Goal: Task Accomplishment & Management: Manage account settings

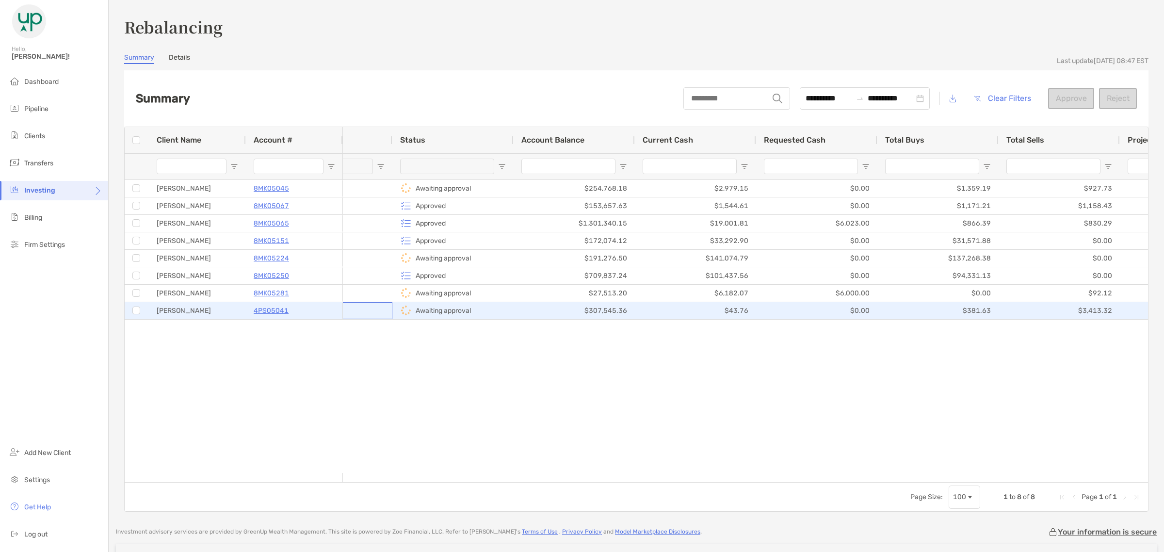
click at [380, 310] on div "Trust" at bounding box center [331, 310] width 121 height 17
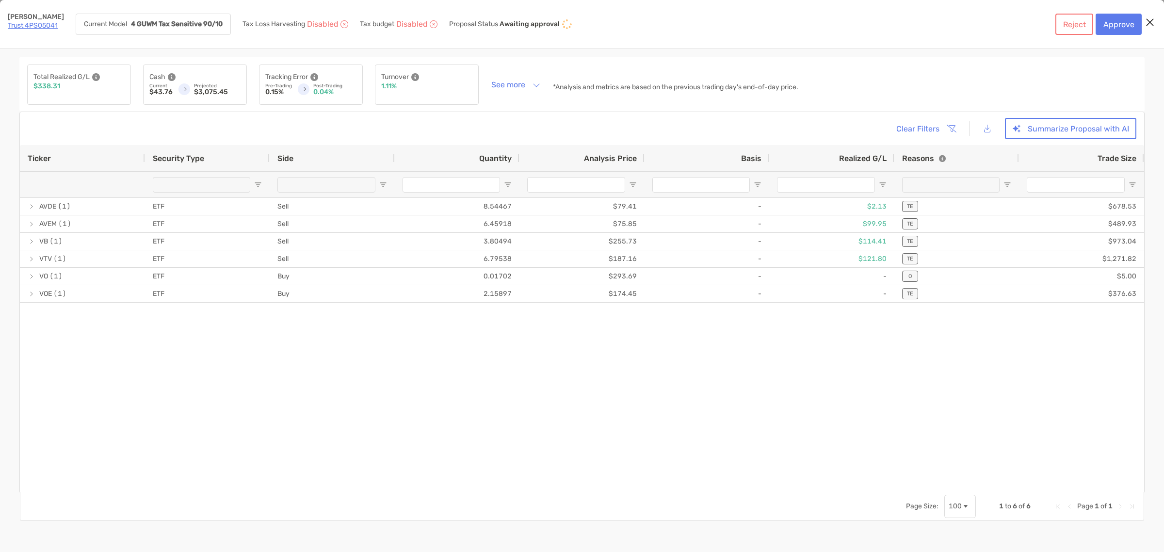
click at [1148, 21] on icon "Close modal" at bounding box center [1149, 22] width 9 height 12
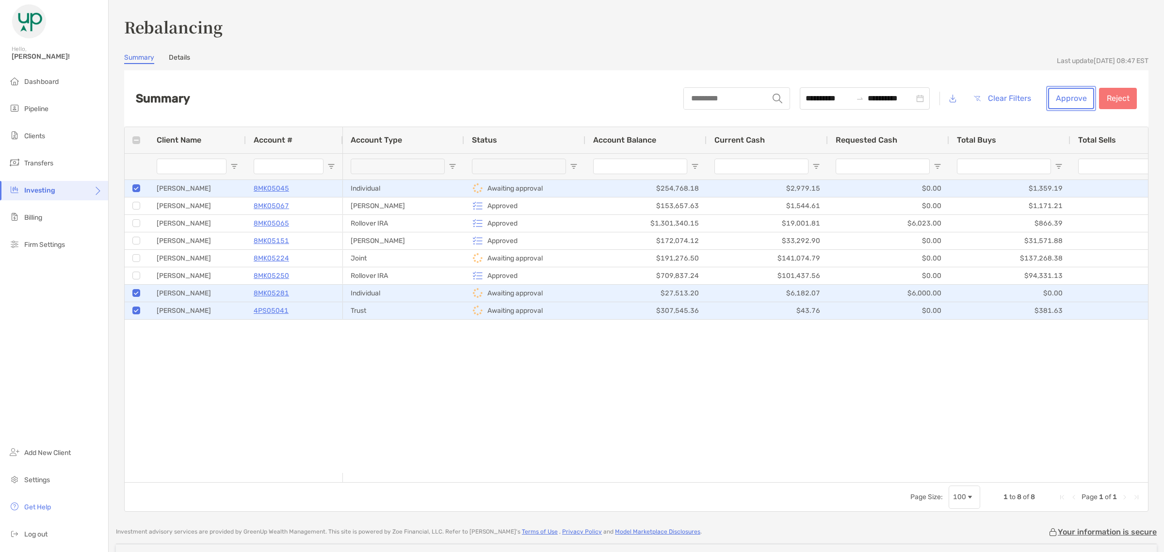
click at [1055, 95] on button "Approve" at bounding box center [1071, 98] width 46 height 21
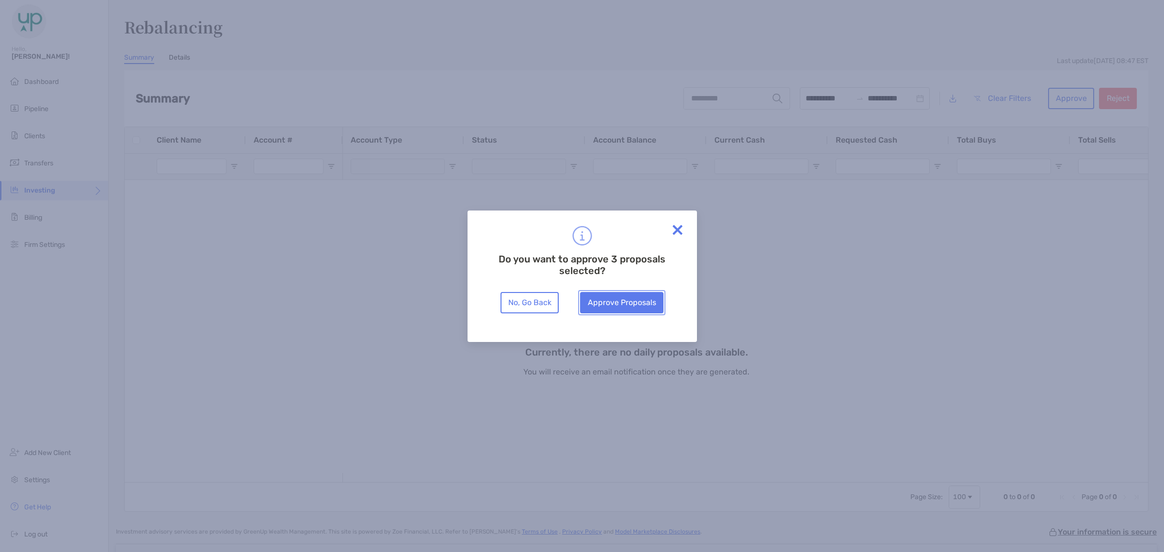
click at [605, 302] on button "Approve Proposals" at bounding box center [621, 302] width 83 height 21
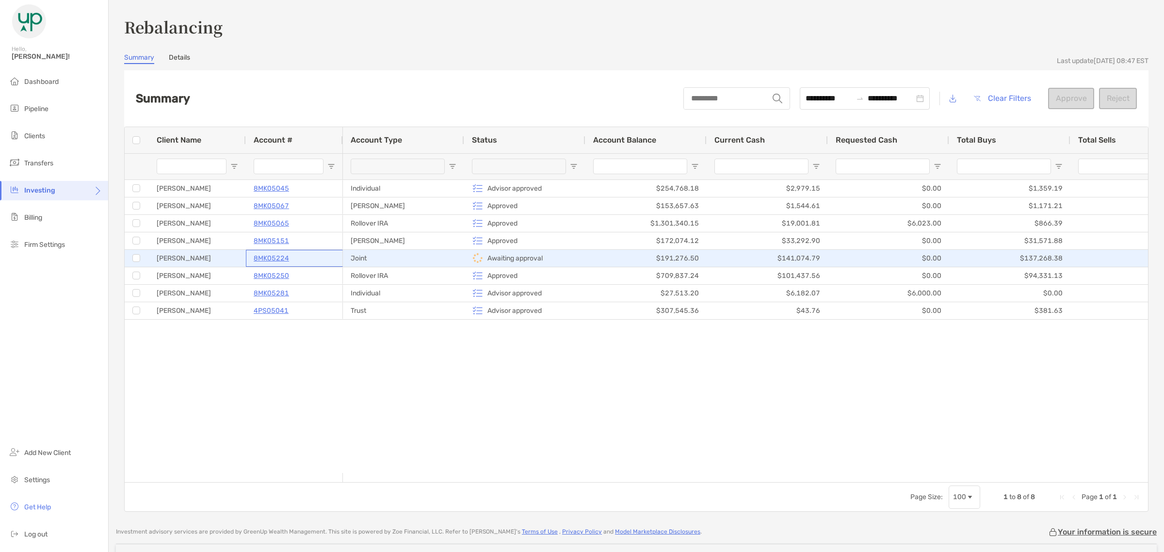
click at [307, 258] on div "8MK05224" at bounding box center [294, 258] width 81 height 16
click at [391, 258] on div "Joint" at bounding box center [403, 258] width 121 height 17
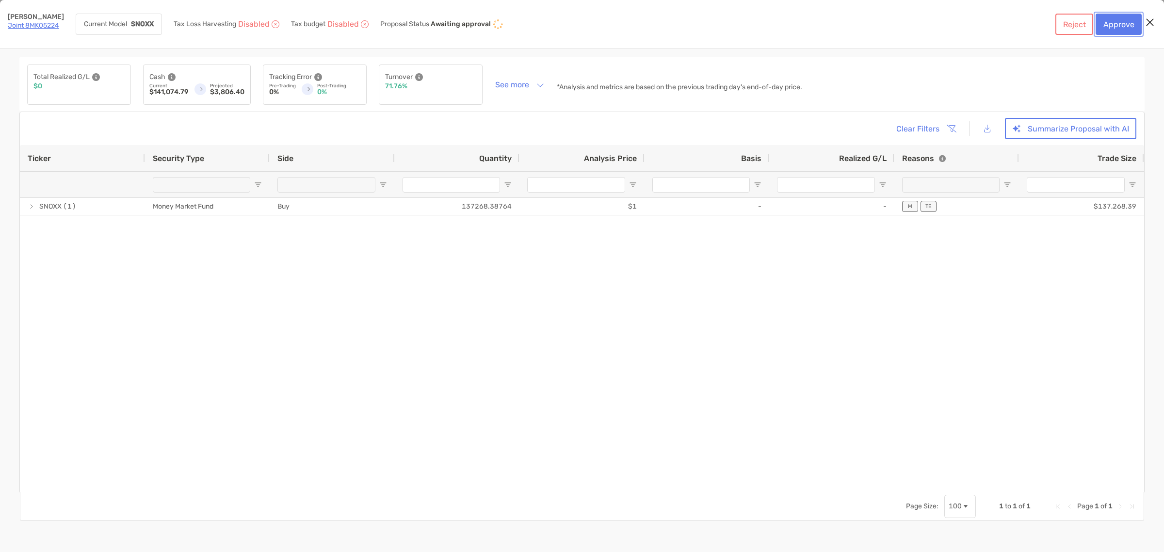
click at [1131, 23] on button "Approve" at bounding box center [1118, 24] width 46 height 21
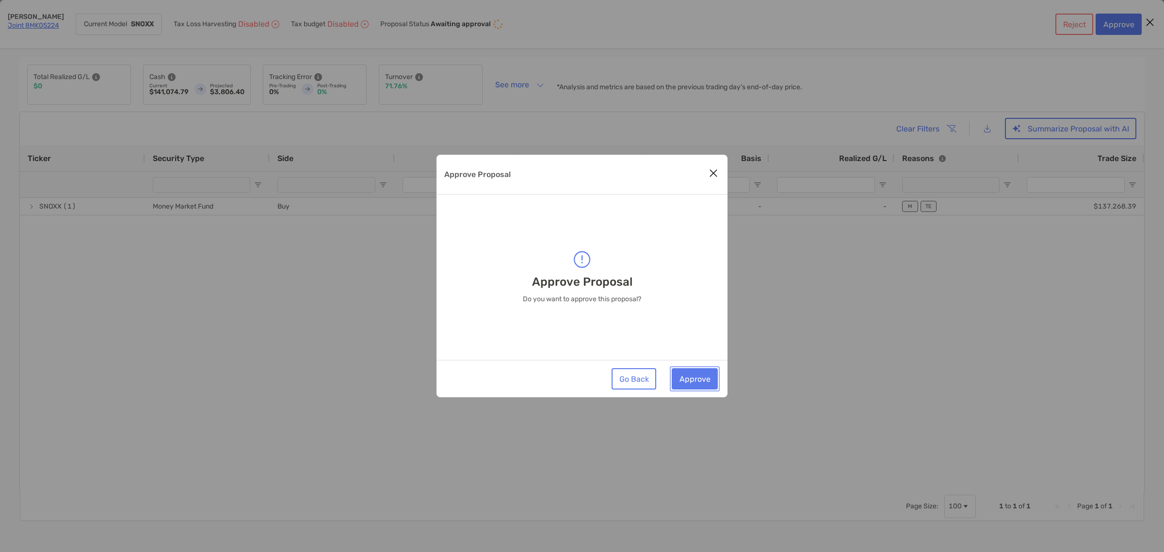
click at [695, 384] on button "Approve" at bounding box center [695, 378] width 46 height 21
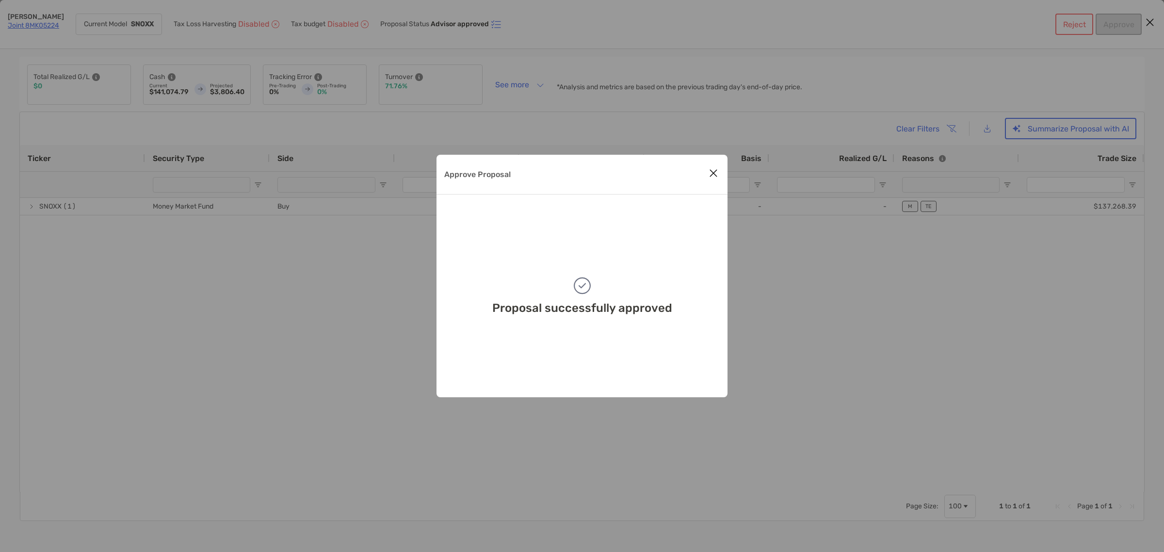
click at [710, 171] on icon "Close modal" at bounding box center [713, 173] width 9 height 12
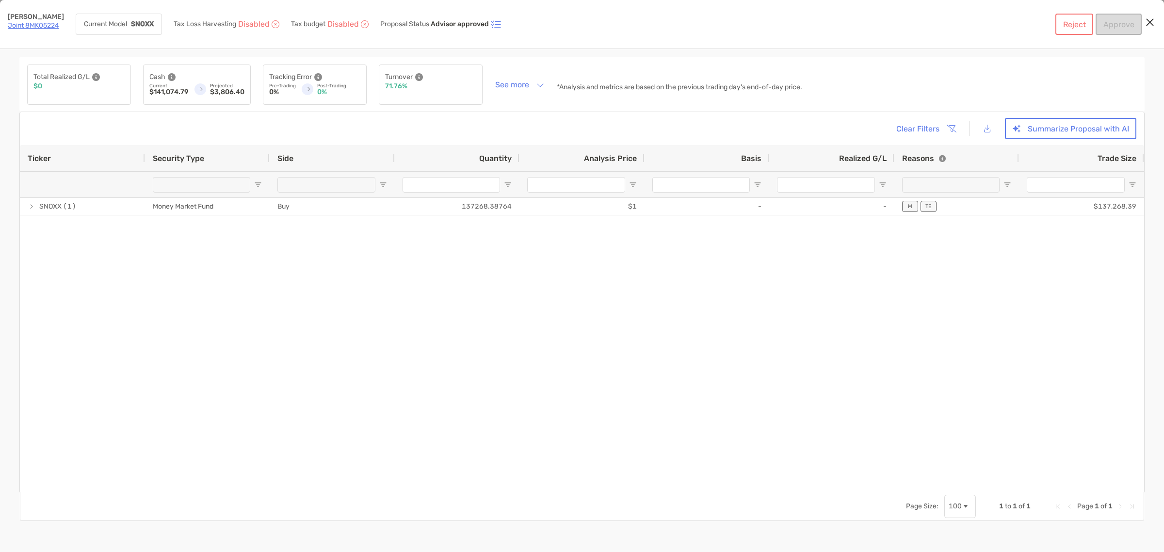
click at [1152, 22] on icon "Close modal" at bounding box center [1149, 22] width 9 height 12
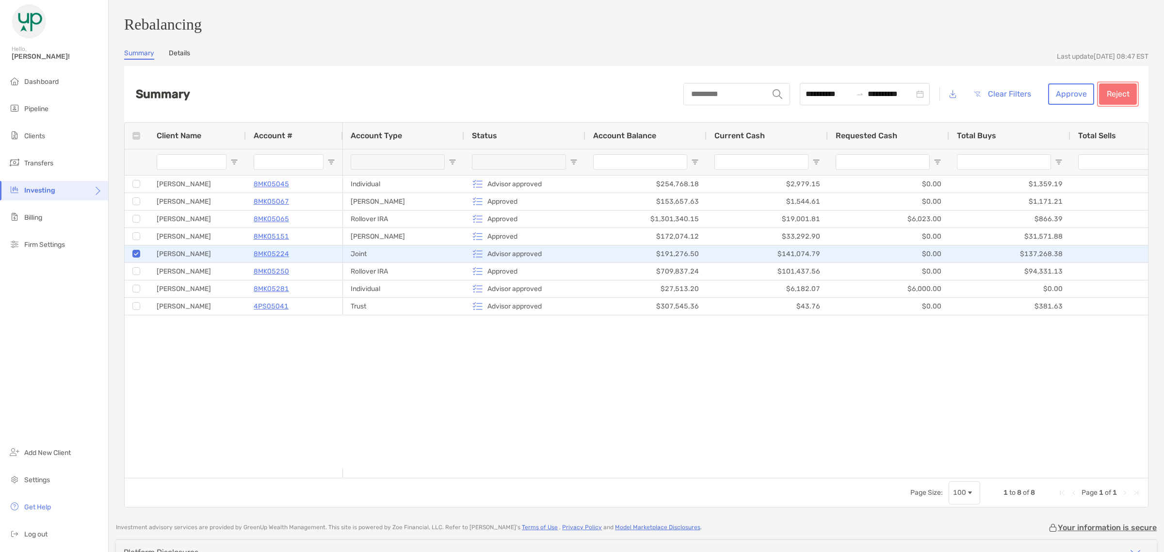
click at [1099, 99] on button "Reject" at bounding box center [1118, 93] width 38 height 21
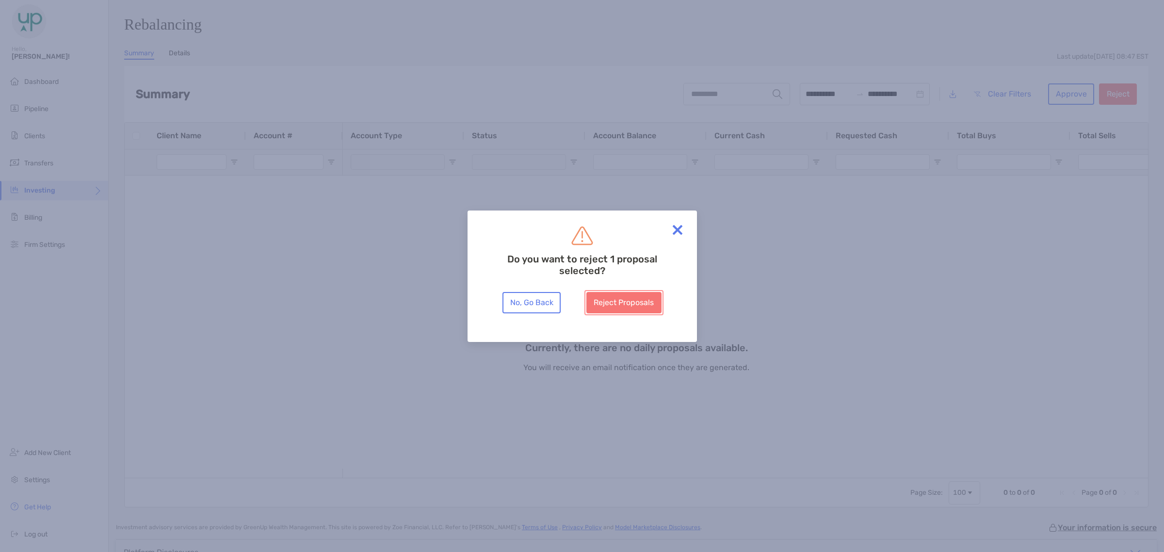
click at [628, 302] on button "Reject Proposals" at bounding box center [623, 302] width 75 height 21
